Goal: Entertainment & Leisure: Consume media (video, audio)

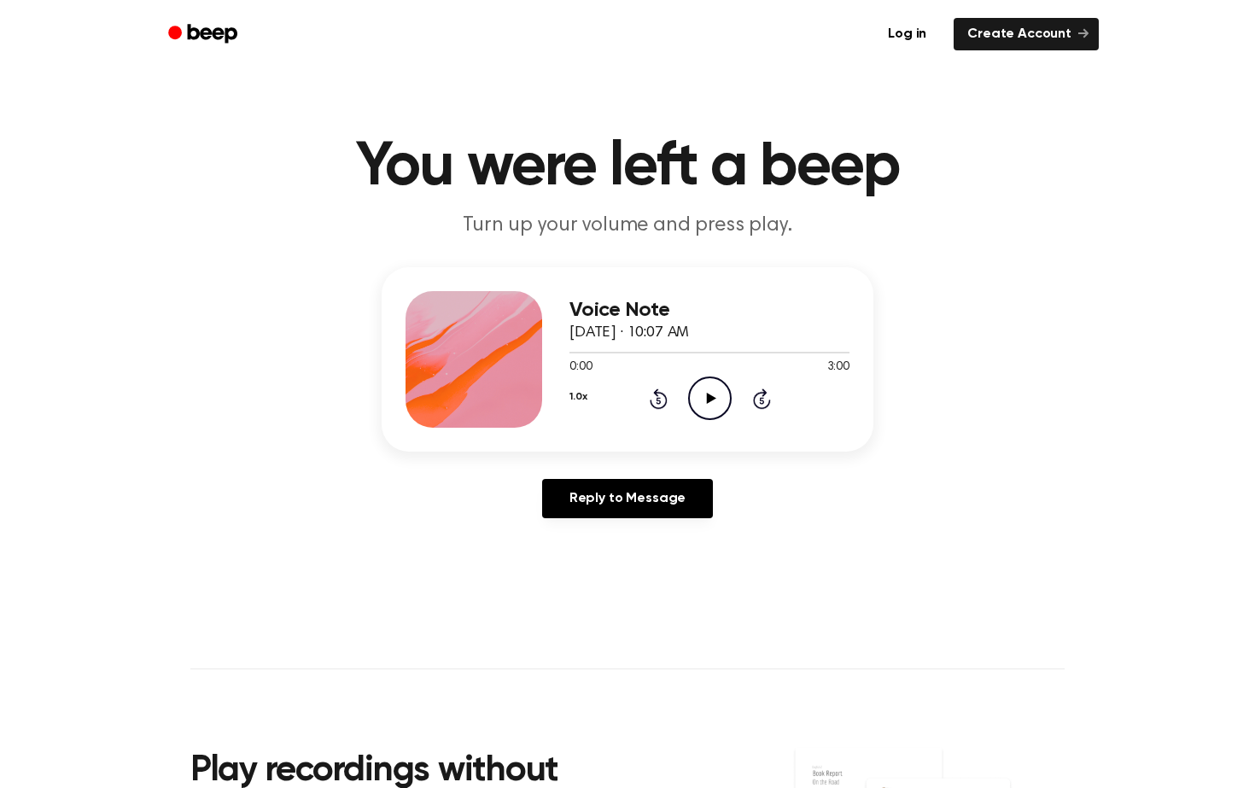
click at [709, 388] on icon "Play Audio" at bounding box center [710, 398] width 44 height 44
click at [710, 400] on icon "Pause Audio" at bounding box center [710, 398] width 44 height 44
click at [1024, 133] on main "You were left a beep Turn up your volume and press play. Voice Note [DATE] · 10…" at bounding box center [627, 526] width 1255 height 1053
click at [718, 394] on icon "Play Audio" at bounding box center [710, 398] width 44 height 44
click at [718, 394] on icon "Pause Audio" at bounding box center [710, 398] width 44 height 44
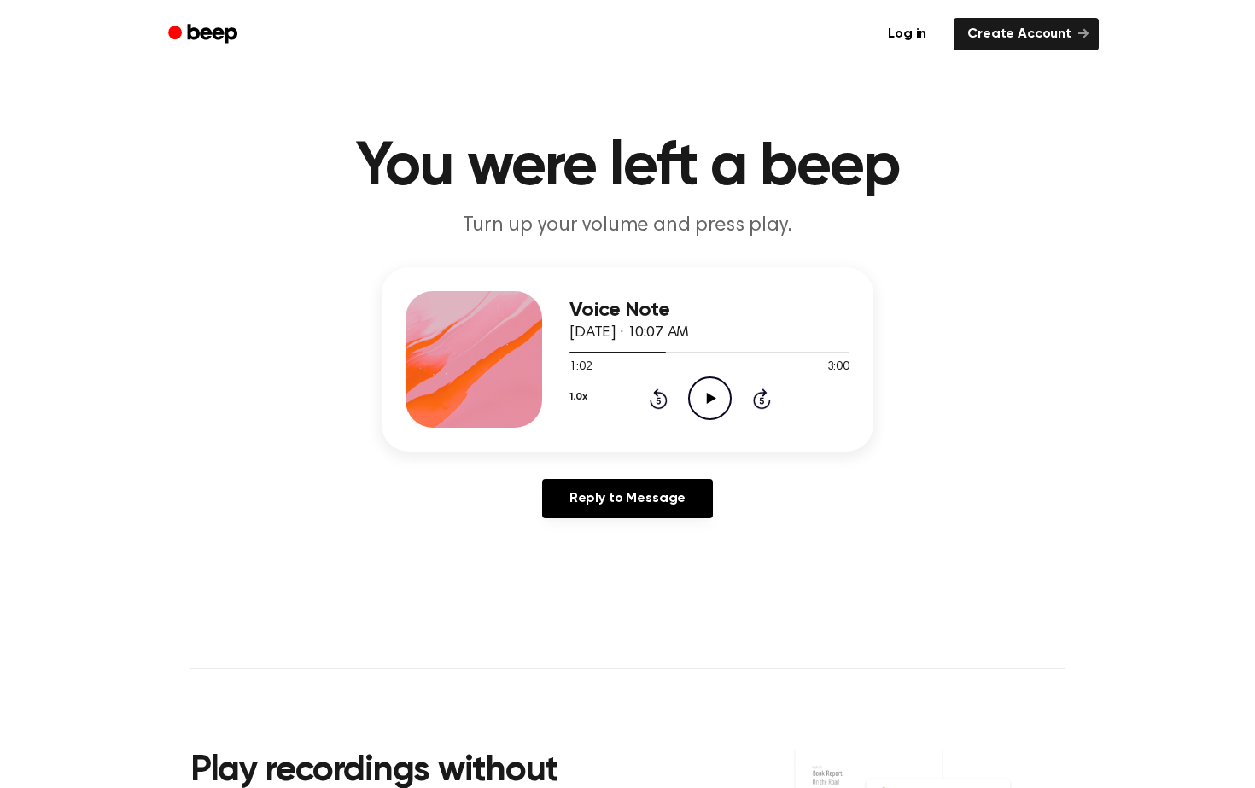
click at [711, 396] on icon at bounding box center [710, 398] width 9 height 11
click at [711, 396] on icon at bounding box center [710, 398] width 8 height 11
click at [706, 402] on icon "Play Audio" at bounding box center [710, 398] width 44 height 44
click at [709, 423] on div "Voice Note [DATE] · 10:07 AM 1:30 3:00 Your browser does not support the [objec…" at bounding box center [709, 359] width 280 height 137
click at [715, 400] on icon "Pause Audio" at bounding box center [710, 398] width 44 height 44
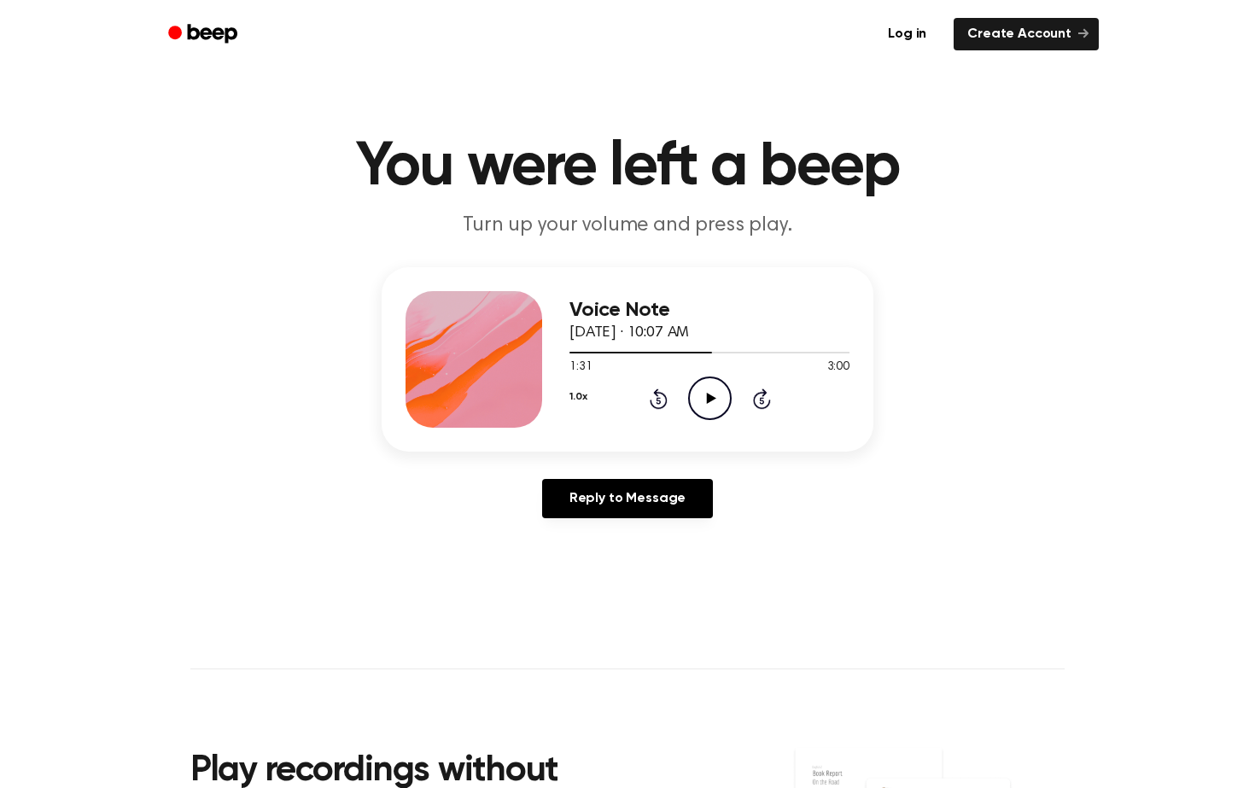
click at [704, 406] on icon "Play Audio" at bounding box center [710, 398] width 44 height 44
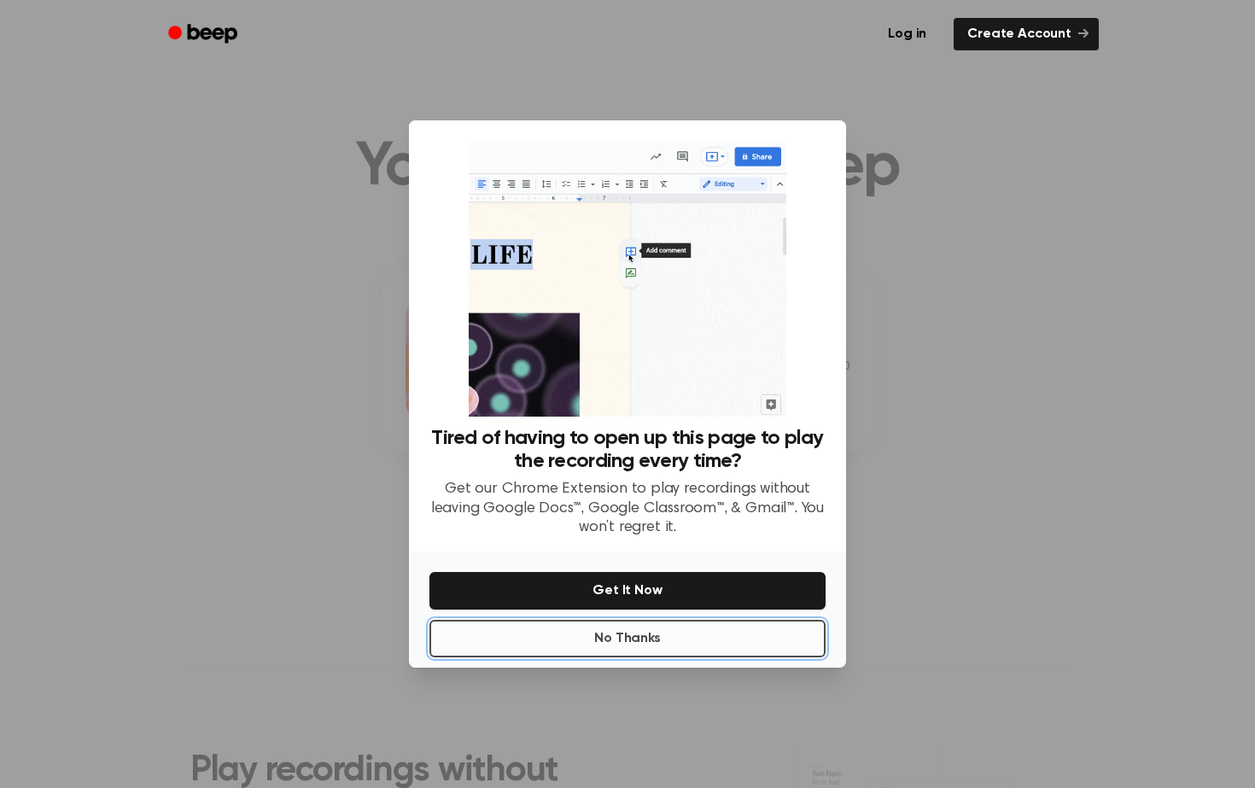
click at [691, 625] on button "No Thanks" at bounding box center [627, 639] width 396 height 38
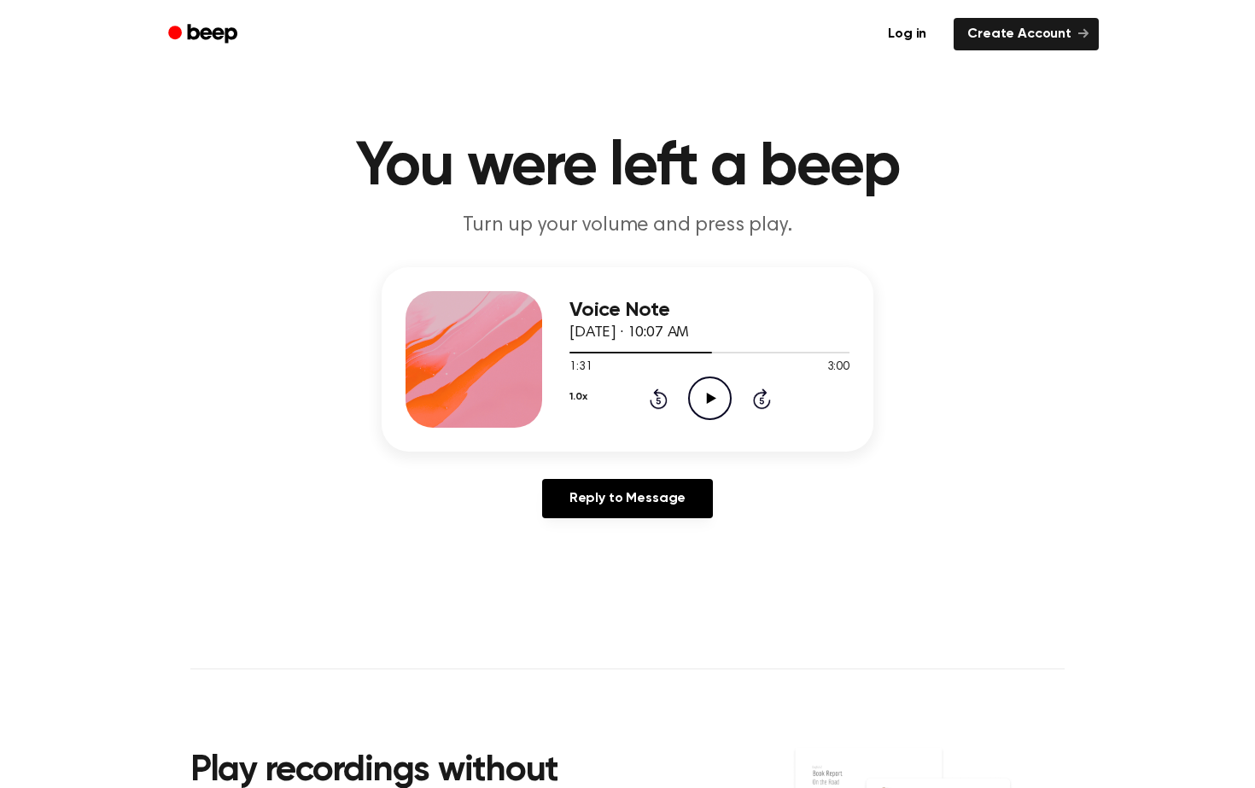
click at [710, 411] on icon "Play Audio" at bounding box center [710, 398] width 44 height 44
click at [710, 411] on icon "Pause Audio" at bounding box center [710, 398] width 44 height 44
click at [722, 402] on icon "Play Audio" at bounding box center [710, 398] width 44 height 44
click at [704, 389] on icon "Play Audio" at bounding box center [710, 398] width 44 height 44
click at [704, 389] on icon "Pause Audio" at bounding box center [710, 398] width 44 height 44
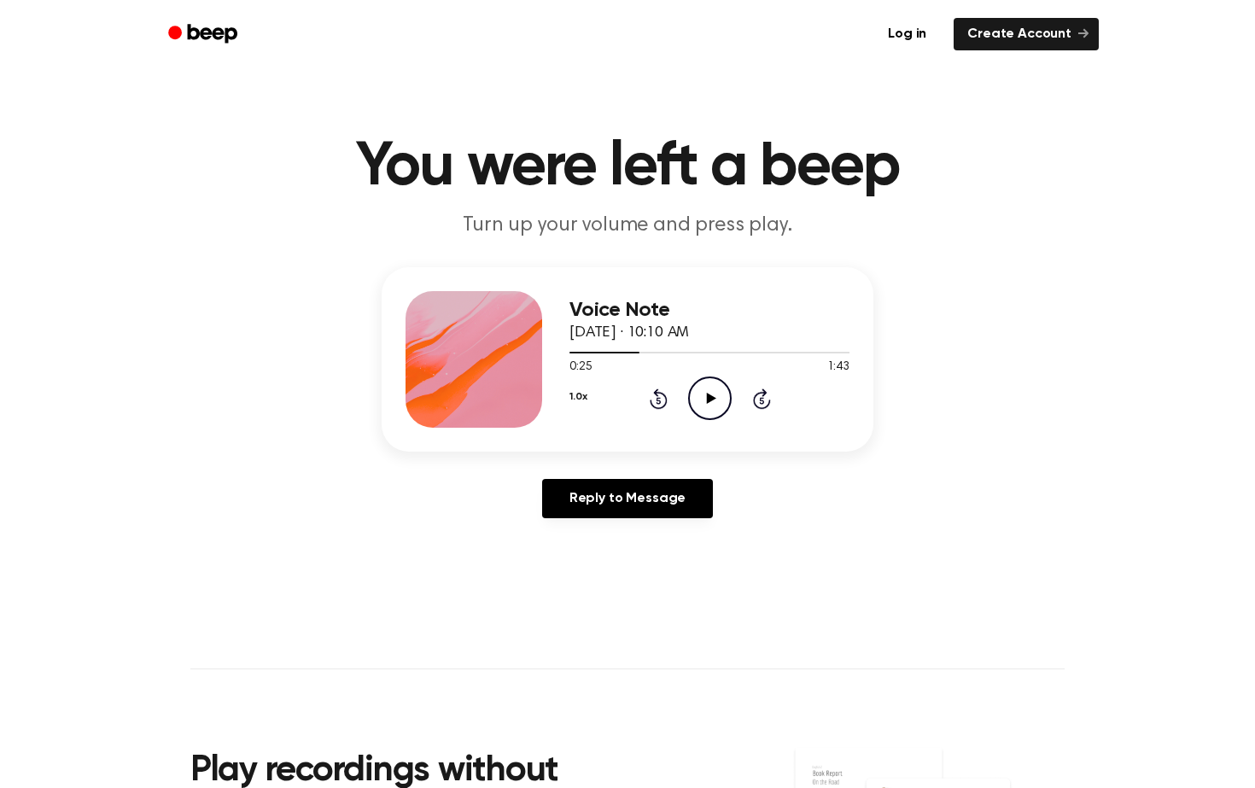
click at [699, 393] on icon "Play Audio" at bounding box center [710, 398] width 44 height 44
